Goal: Find specific page/section: Find specific page/section

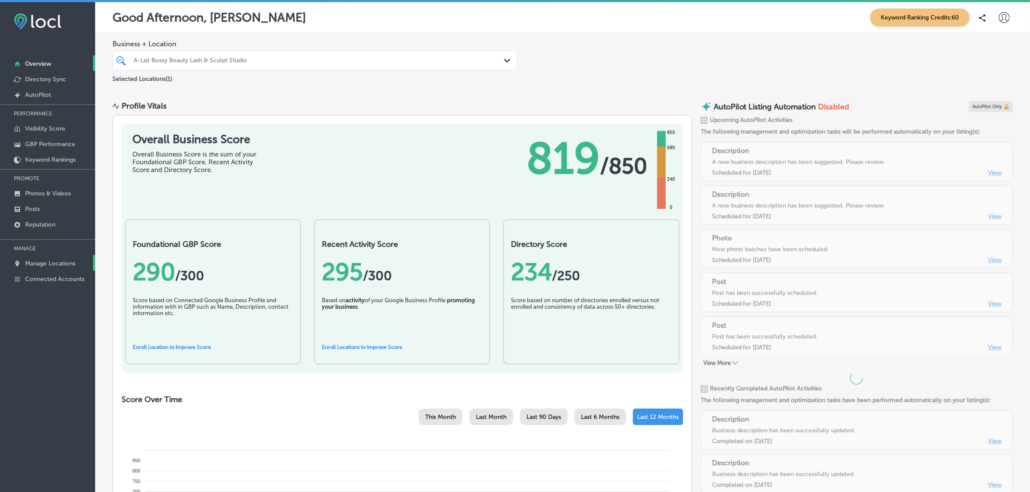
click at [48, 270] on link "Manage Locations" at bounding box center [47, 263] width 95 height 16
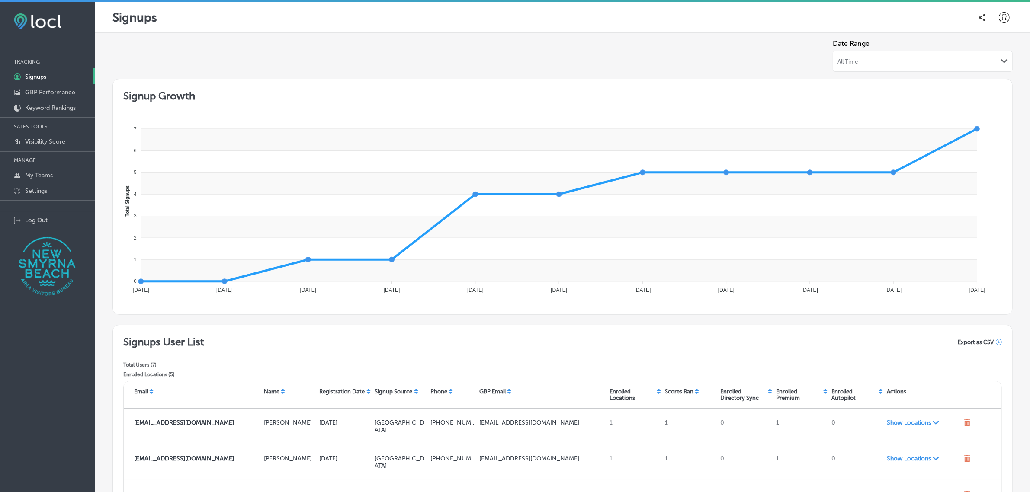
scroll to position [183, 0]
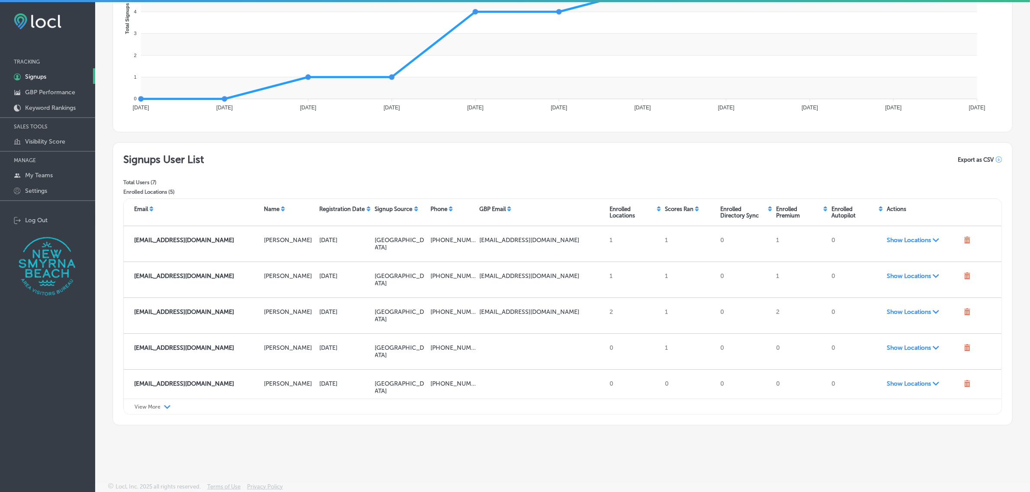
click at [159, 410] on div "View More Path Created with Sketch." at bounding box center [563, 407] width 878 height 16
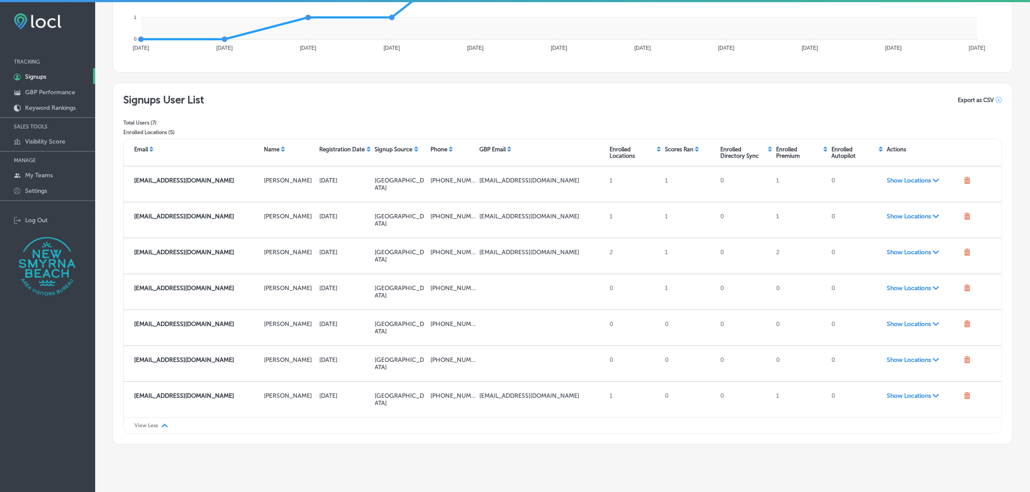
scroll to position [243, 0]
